Goal: Task Accomplishment & Management: Complete application form

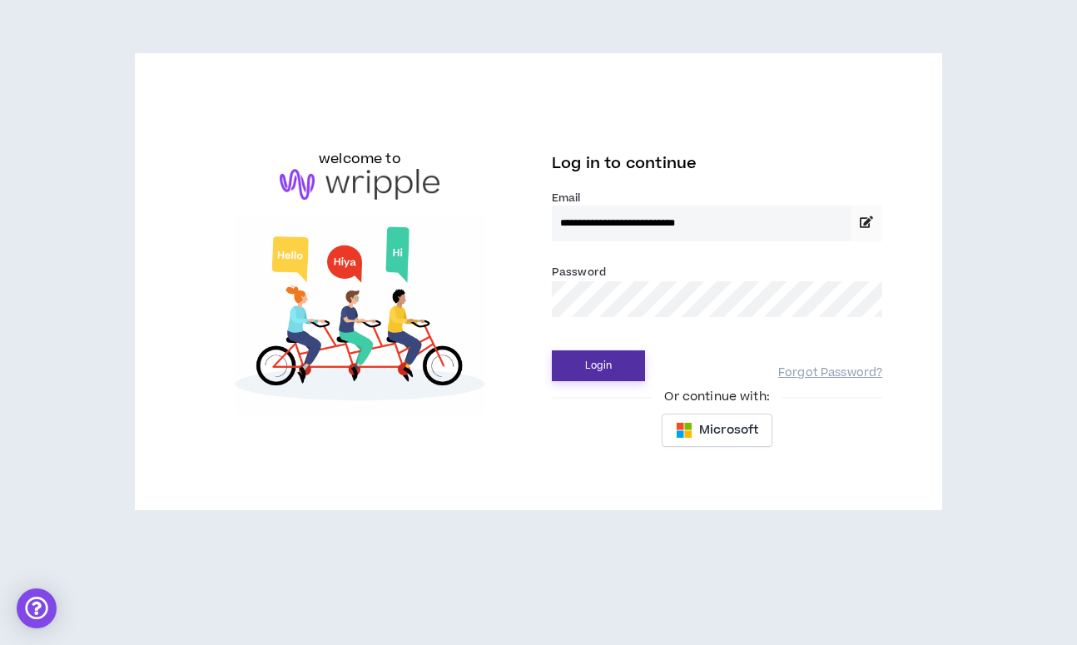
click at [618, 357] on button "Login" at bounding box center [598, 365] width 93 height 31
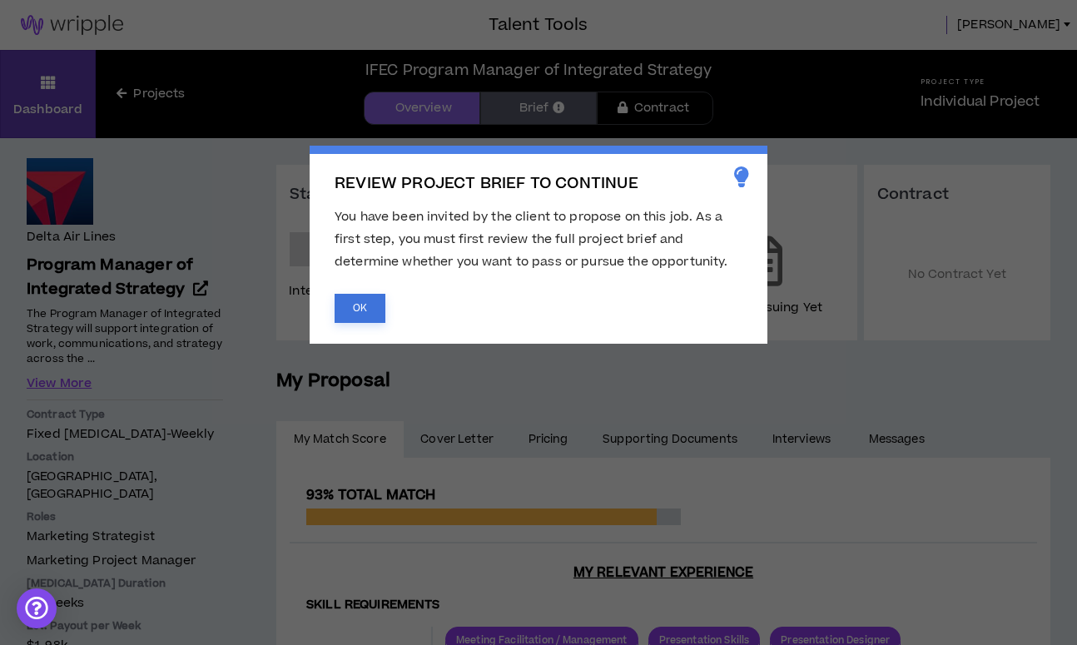
click at [366, 306] on button "OK" at bounding box center [360, 308] width 51 height 29
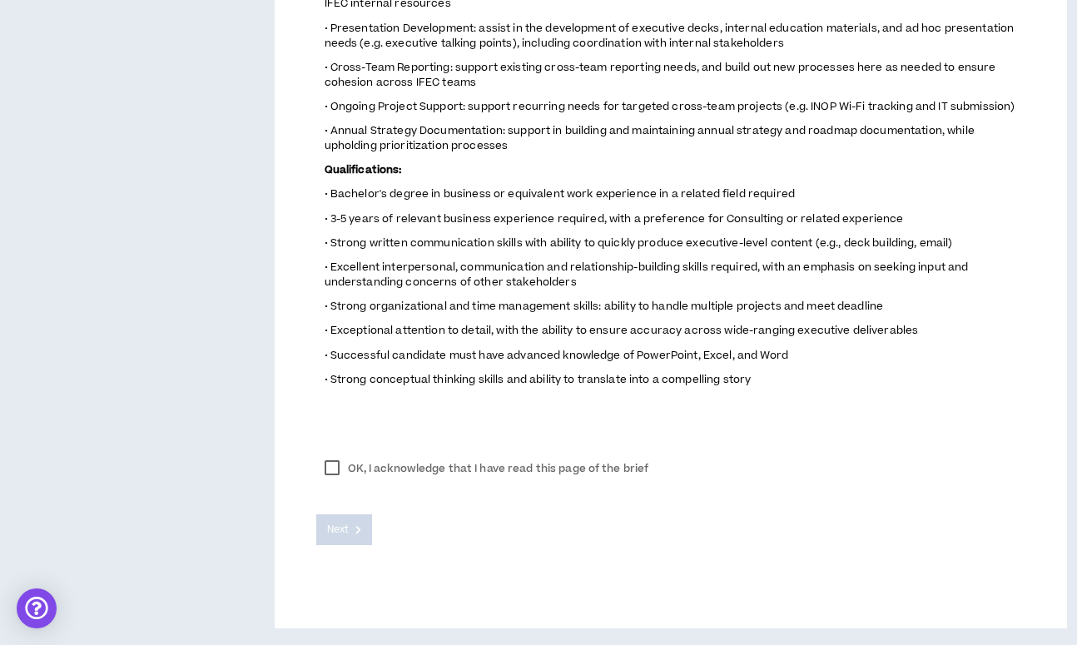
scroll to position [896, 0]
click at [336, 474] on label "OK, I acknowledge that I have read this page of the brief" at bounding box center [486, 468] width 341 height 25
click at [341, 533] on span "Next" at bounding box center [338, 530] width 22 height 16
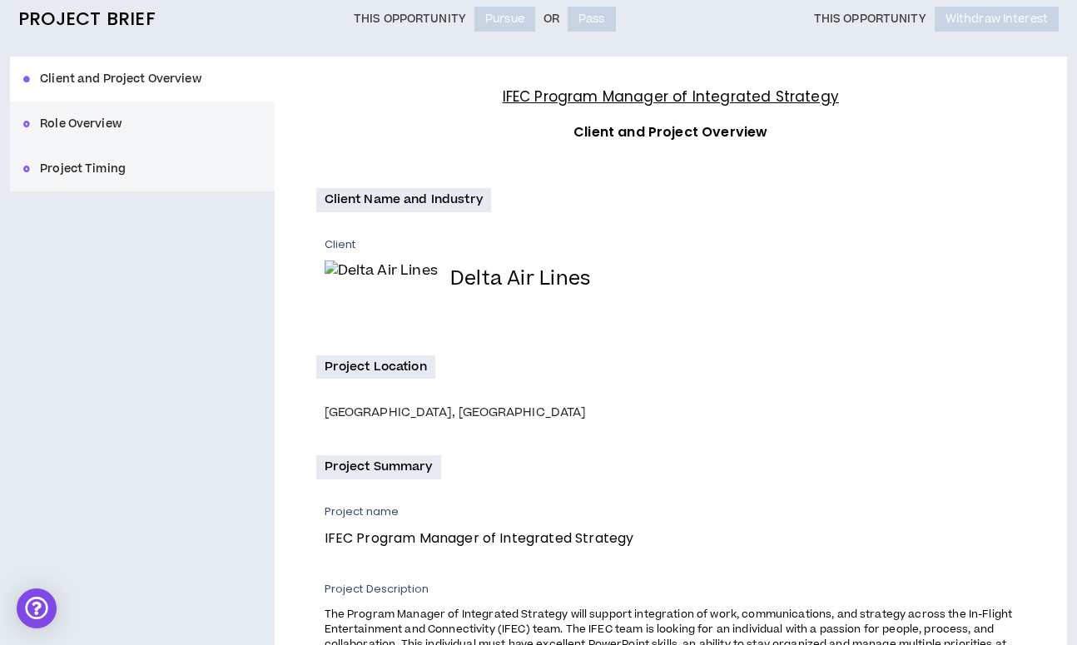
scroll to position [0, 0]
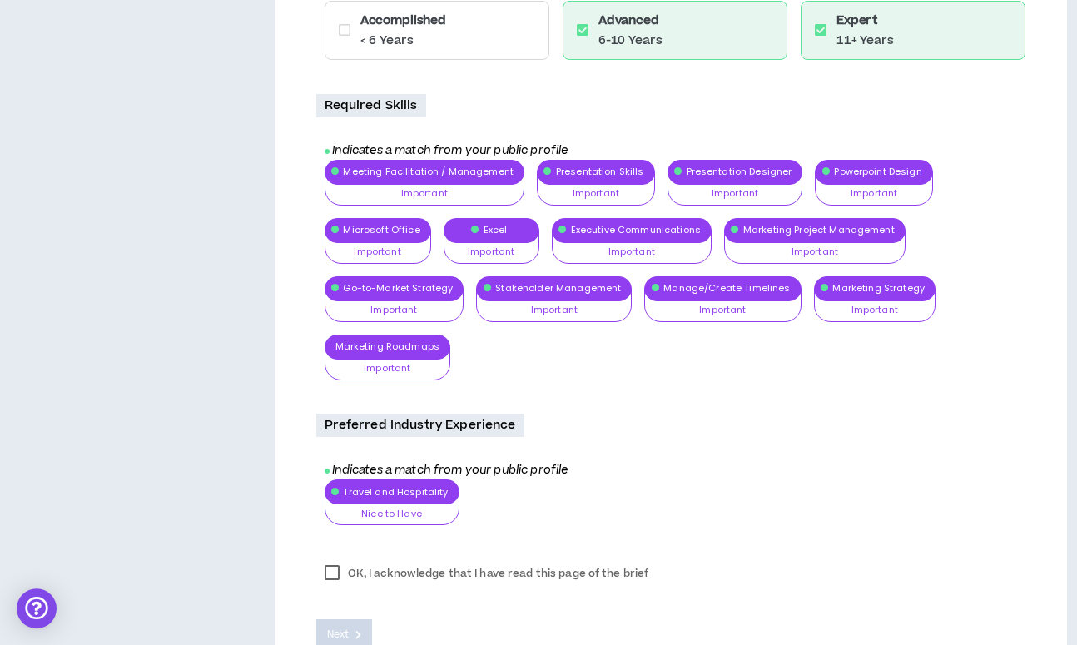
scroll to position [1262, 0]
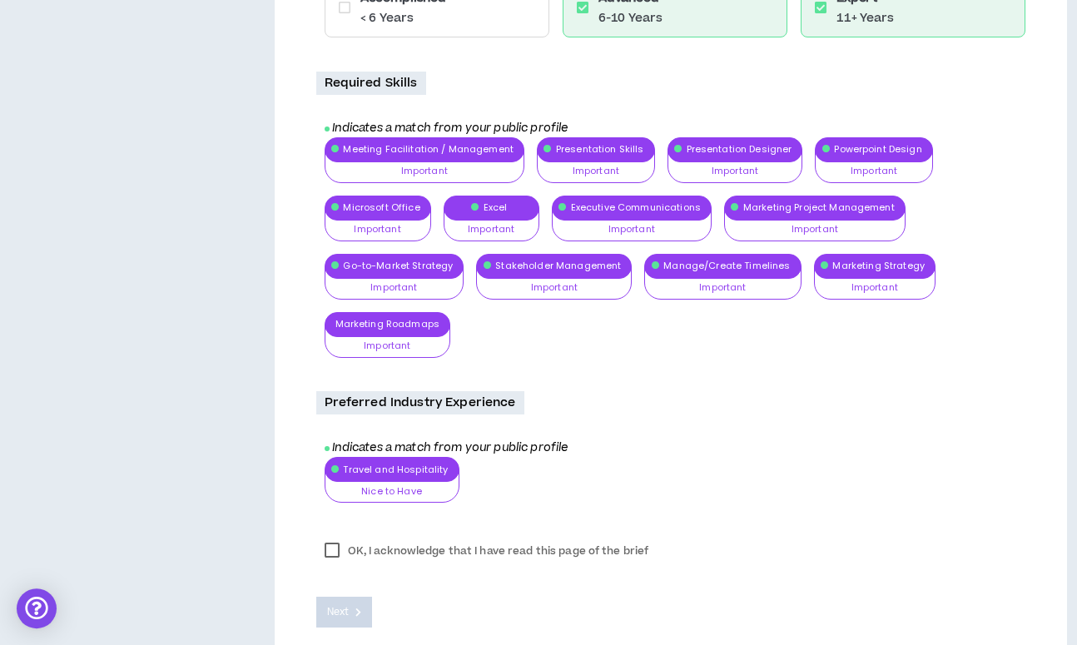
click at [339, 543] on label "OK, I acknowledge that I have read this page of the brief" at bounding box center [486, 551] width 341 height 25
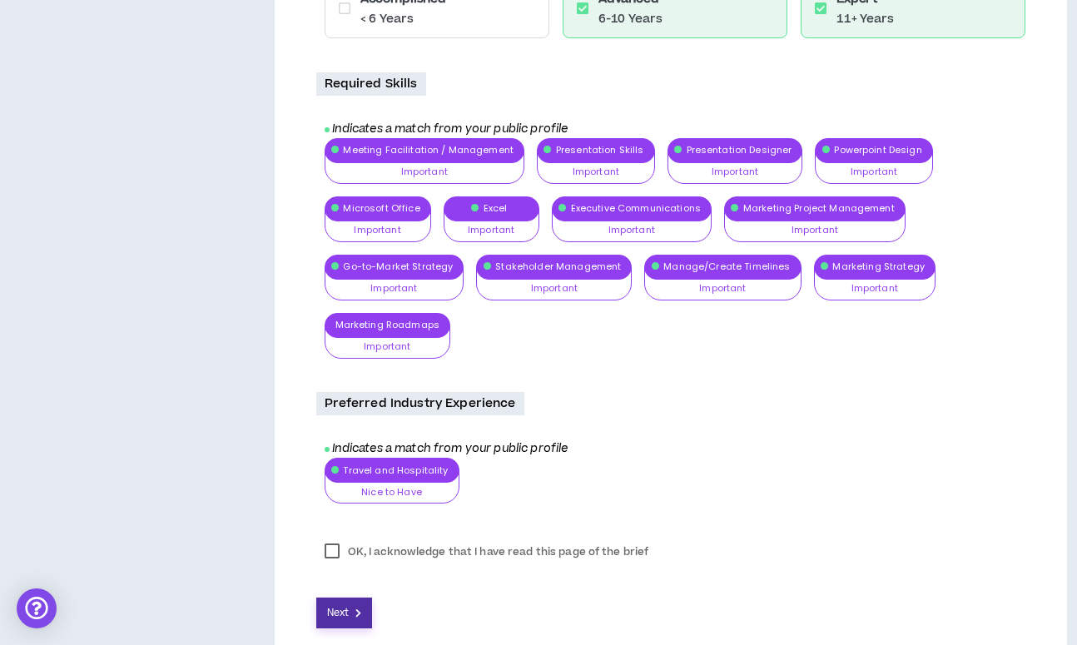
click at [345, 605] on span "Next" at bounding box center [338, 613] width 22 height 16
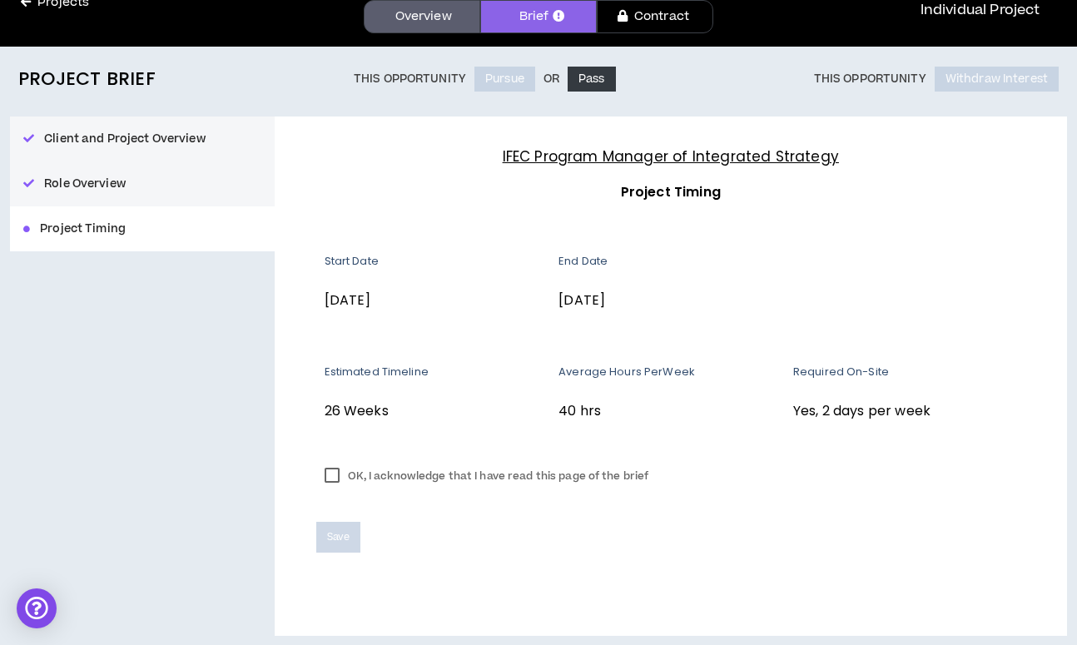
scroll to position [100, 0]
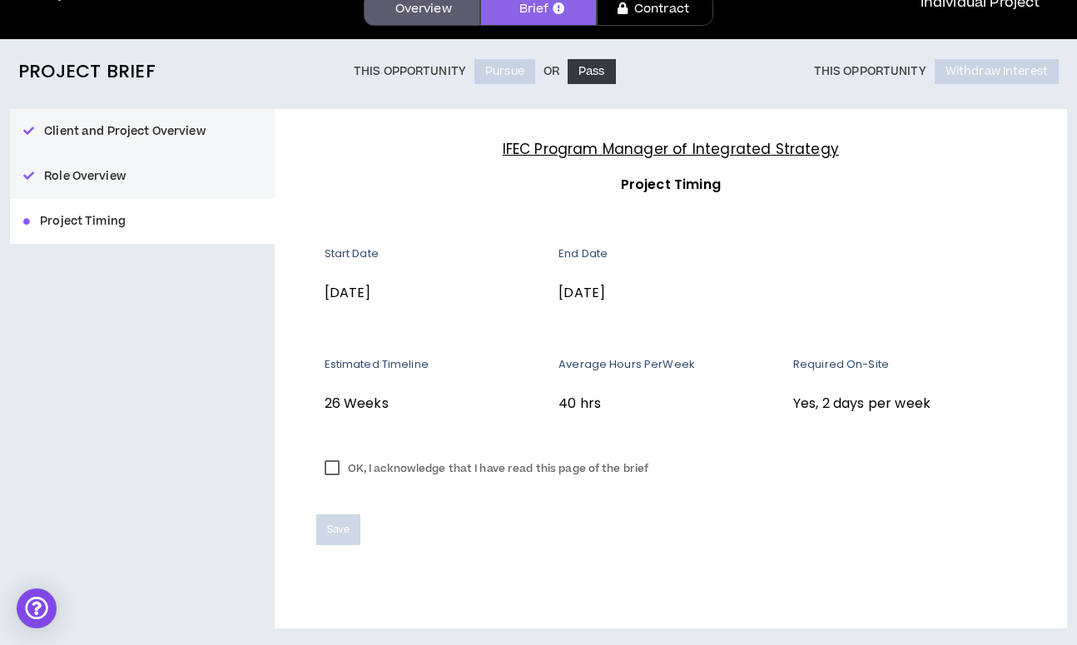
click at [336, 471] on label "OK, I acknowledge that I have read this page of the brief" at bounding box center [486, 468] width 341 height 25
click at [341, 538] on button "Save" at bounding box center [338, 529] width 44 height 31
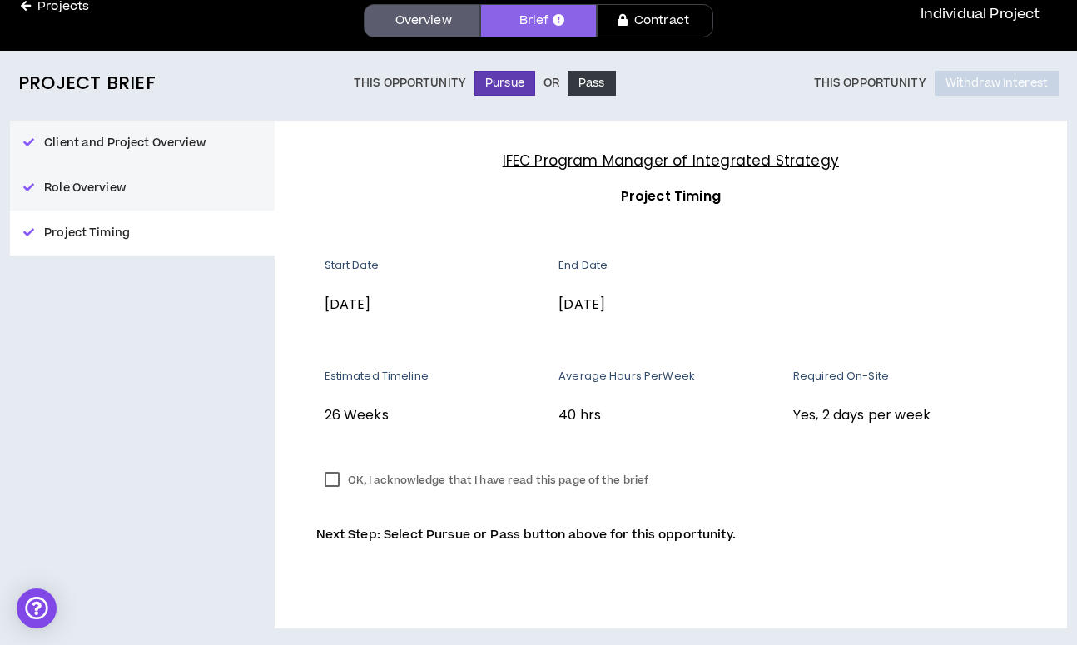
scroll to position [87, 0]
click at [524, 82] on button "Pursue" at bounding box center [504, 83] width 61 height 25
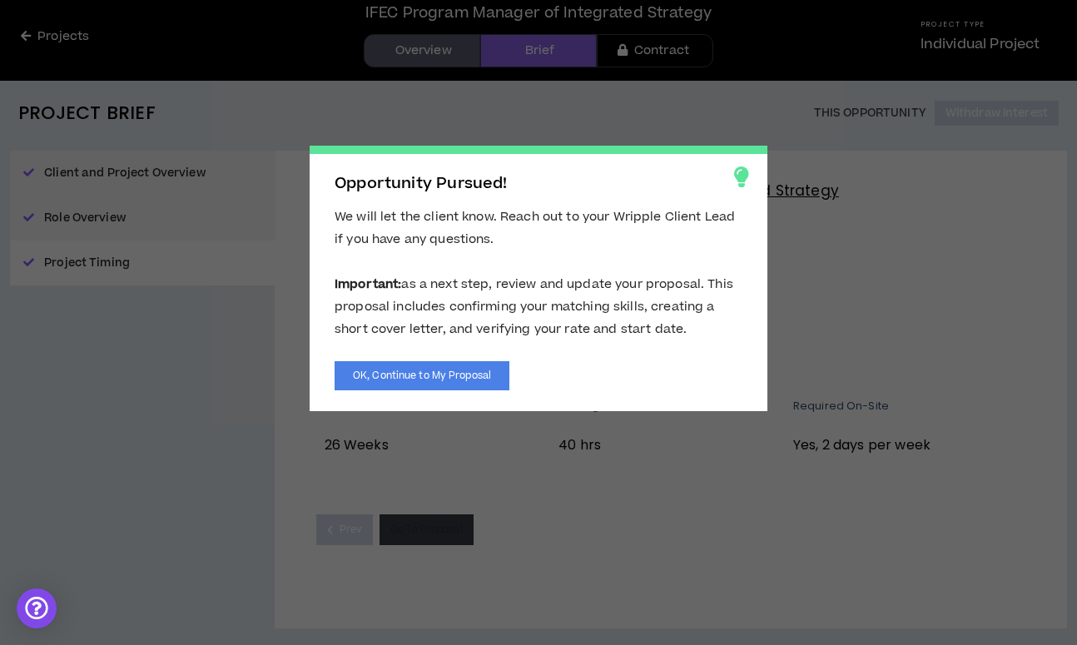
scroll to position [58, 0]
click at [374, 375] on button "OK, Continue to My Proposal" at bounding box center [422, 375] width 175 height 29
